Goal: Check status: Check status

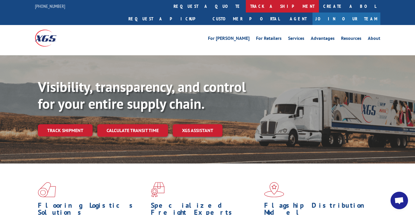
click at [246, 6] on link "track a shipment" at bounding box center [282, 6] width 73 height 13
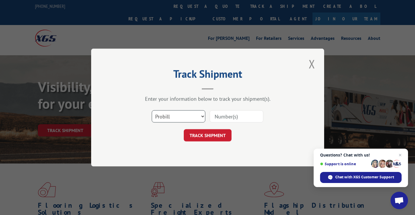
click at [203, 116] on select "Select category... Probill BOL PO" at bounding box center [179, 116] width 54 height 12
select select "bol"
click at [152, 110] on select "Select category... Probill BOL PO" at bounding box center [179, 116] width 54 height 12
click at [239, 117] on input at bounding box center [237, 116] width 54 height 12
type input "10610715"
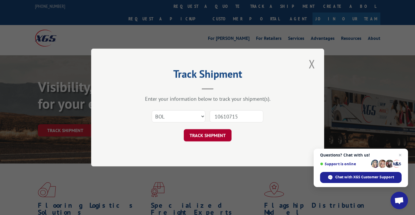
click at [209, 135] on button "TRACK SHIPMENT" at bounding box center [208, 135] width 48 height 12
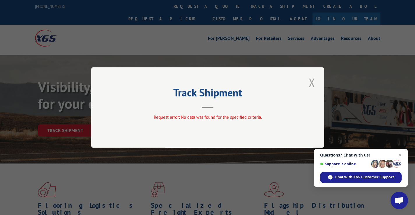
click at [310, 82] on button "Close modal" at bounding box center [312, 83] width 10 height 16
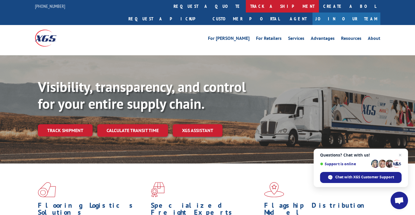
click at [246, 7] on link "track a shipment" at bounding box center [282, 6] width 73 height 13
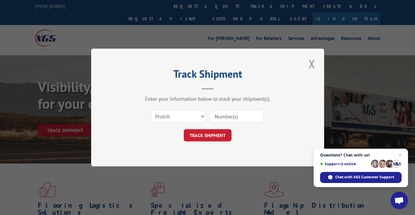
click at [230, 117] on input at bounding box center [237, 116] width 54 height 12
type input "10610715"
click at [216, 135] on button "TRACK SHIPMENT" at bounding box center [208, 135] width 48 height 12
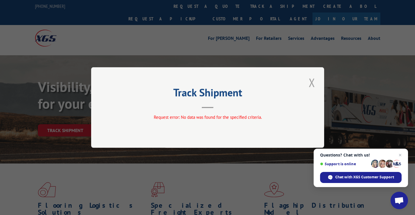
click at [311, 81] on button "Close modal" at bounding box center [312, 83] width 10 height 16
